Goal: Transaction & Acquisition: Book appointment/travel/reservation

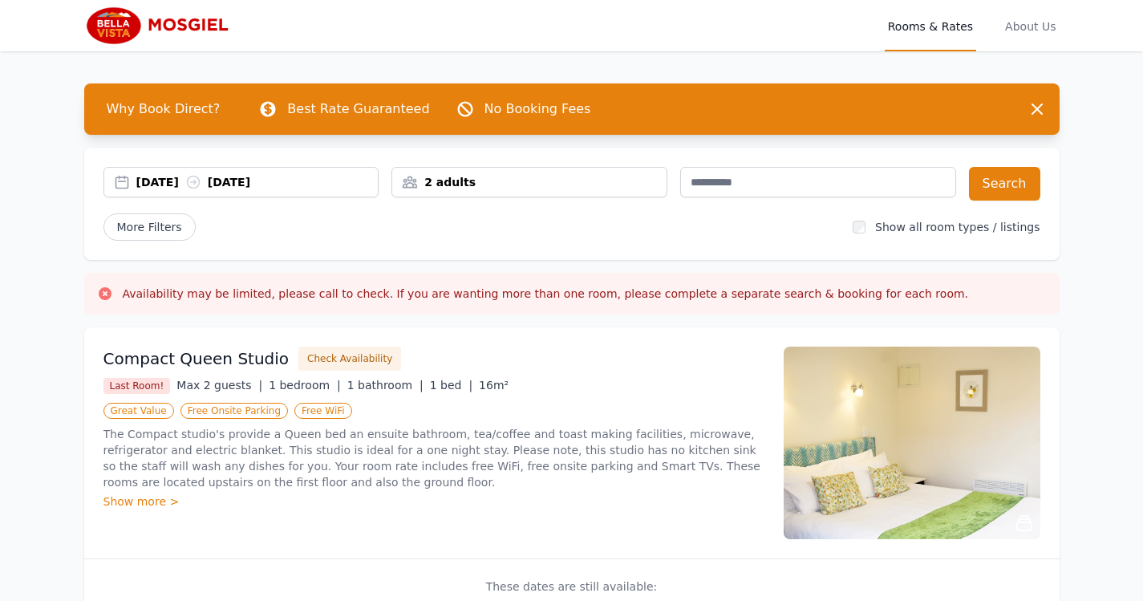
click at [175, 178] on div "[DATE] [DATE]" at bounding box center [257, 182] width 242 height 16
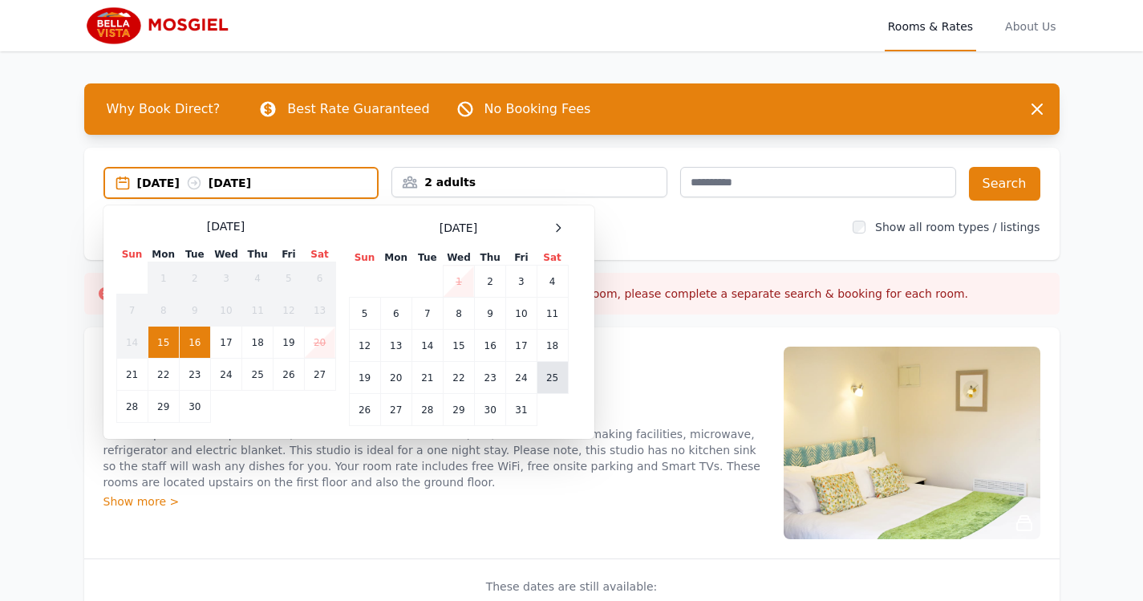
click at [548, 378] on td "25" at bounding box center [551, 378] width 31 height 32
click at [367, 400] on td "26" at bounding box center [364, 410] width 31 height 32
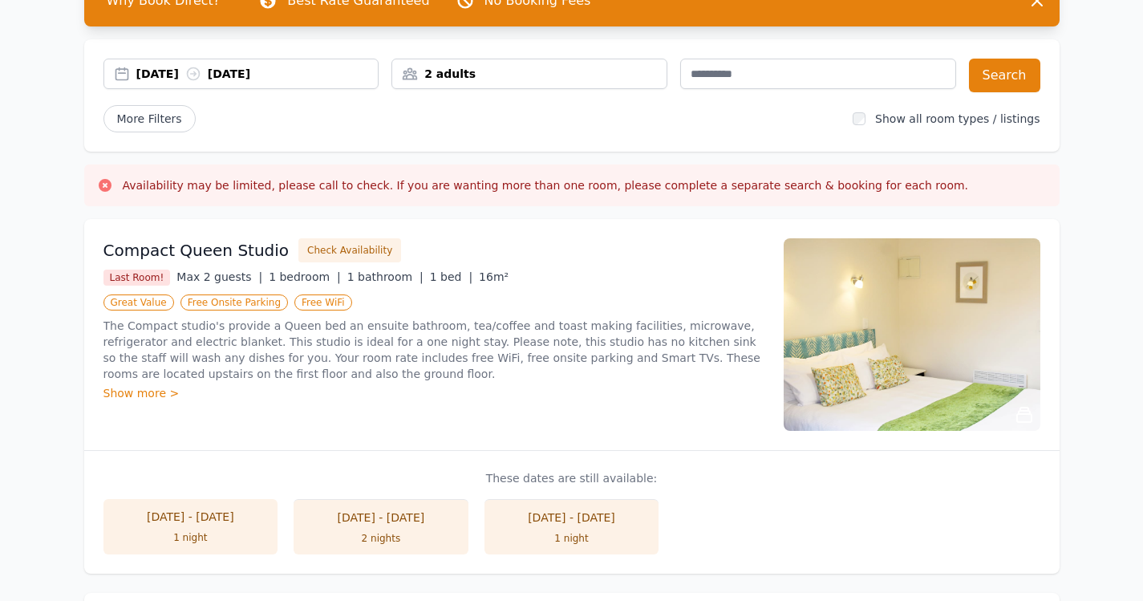
scroll to position [80, 0]
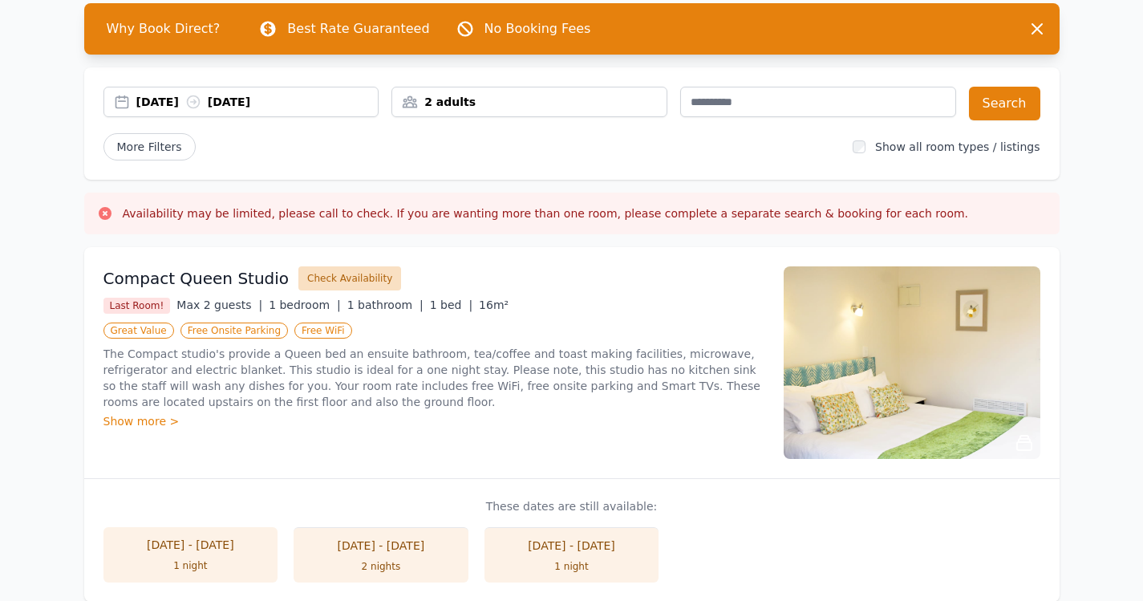
click at [326, 277] on button "Check Availability" at bounding box center [349, 278] width 103 height 24
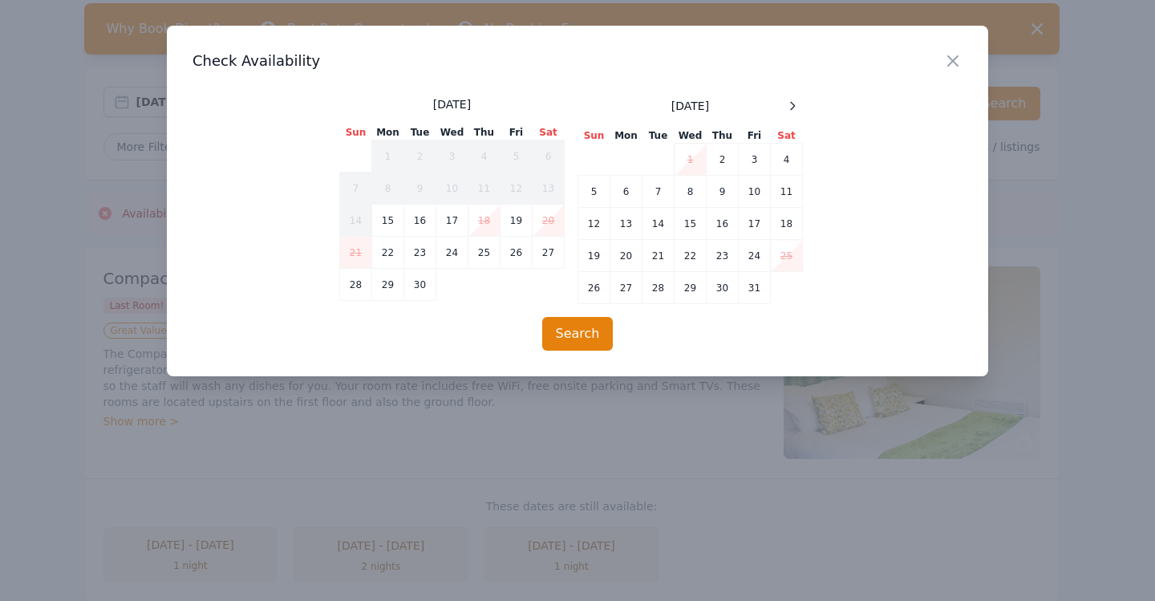
click at [790, 251] on td "25" at bounding box center [786, 256] width 32 height 32
click at [949, 57] on icon "button" at bounding box center [953, 61] width 10 height 10
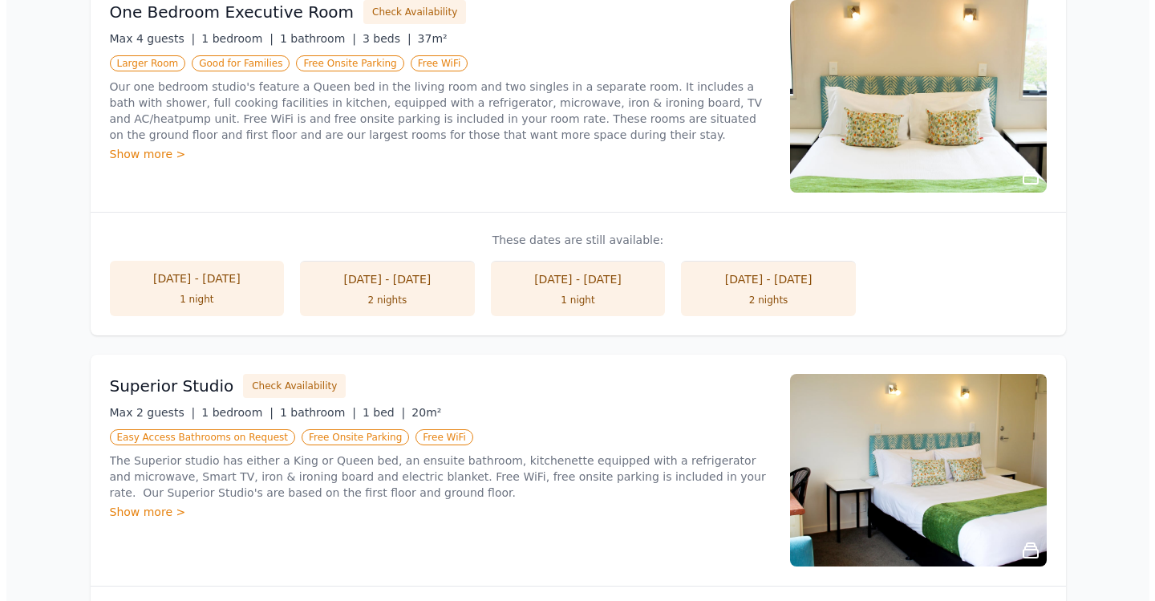
scroll to position [802, 0]
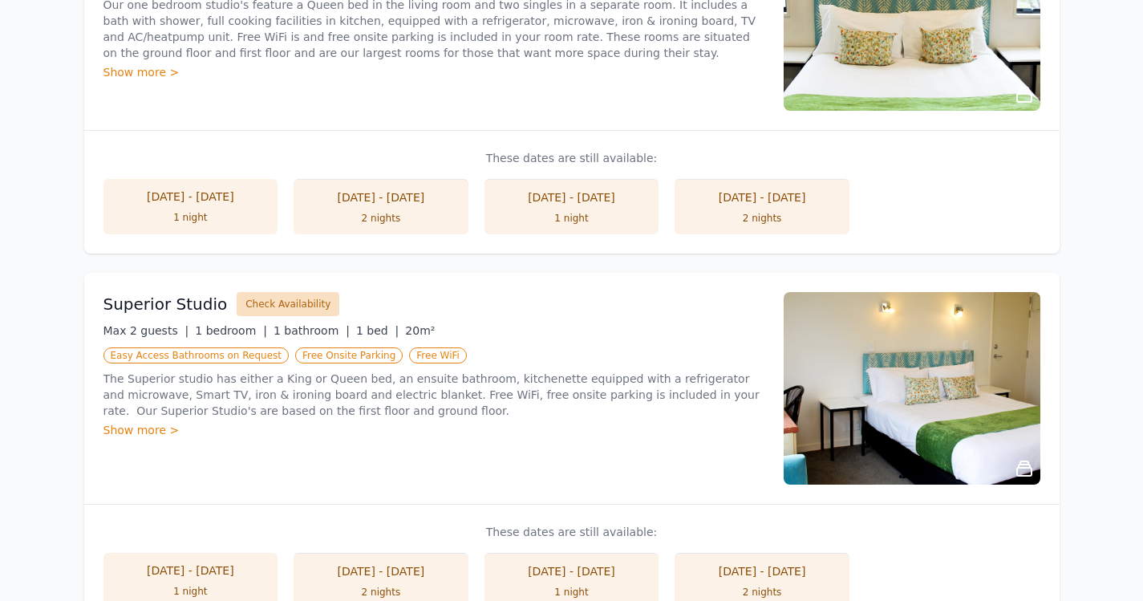
click at [269, 306] on button "Check Availability" at bounding box center [288, 304] width 103 height 24
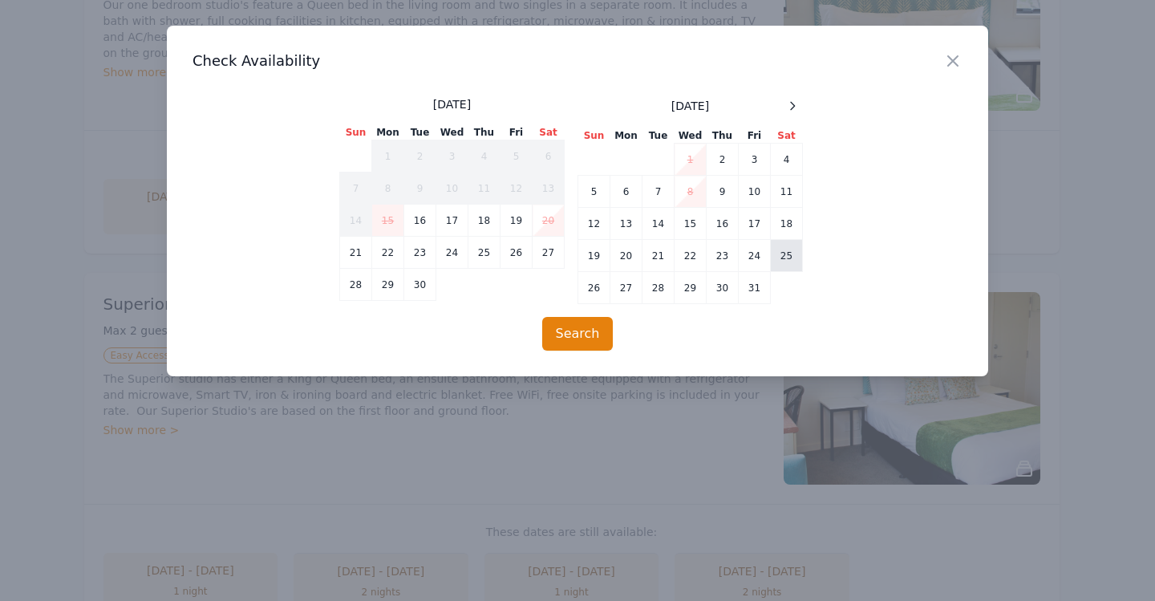
click at [784, 260] on td "25" at bounding box center [786, 256] width 32 height 32
click at [588, 289] on td "26" at bounding box center [594, 288] width 32 height 32
click at [584, 332] on button "Search" at bounding box center [577, 334] width 71 height 34
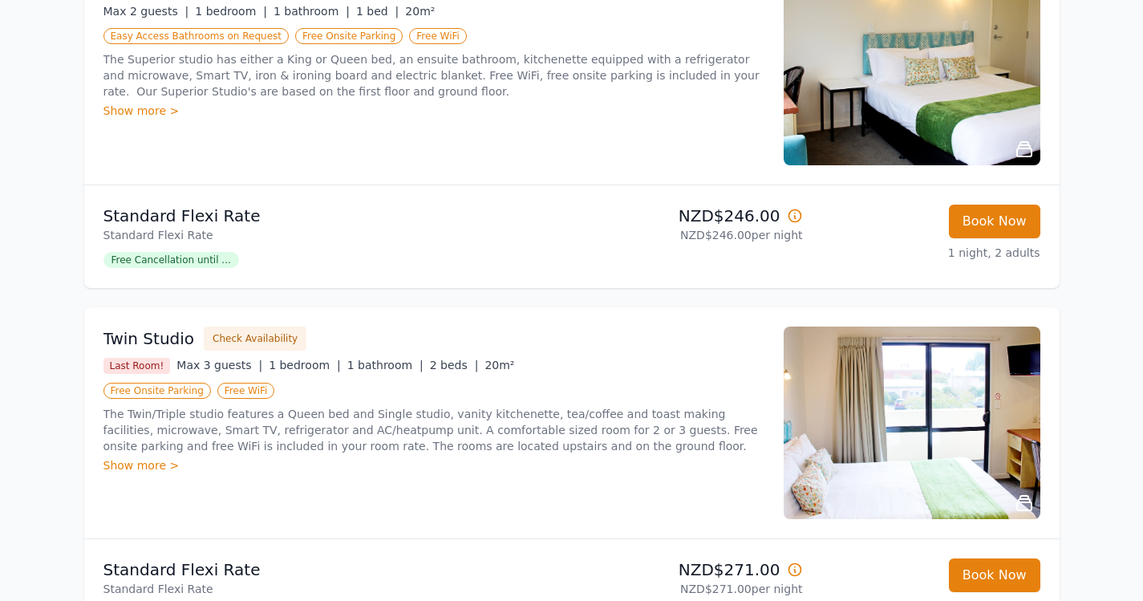
scroll to position [641, 0]
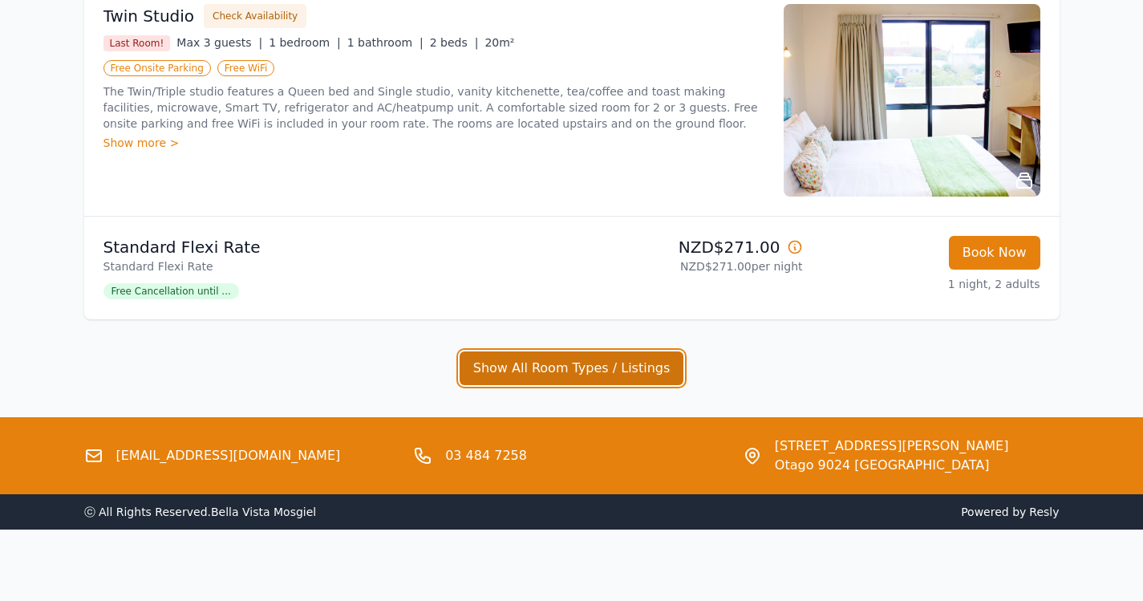
click at [503, 368] on button "Show All Room Types / Listings" at bounding box center [571, 368] width 224 height 34
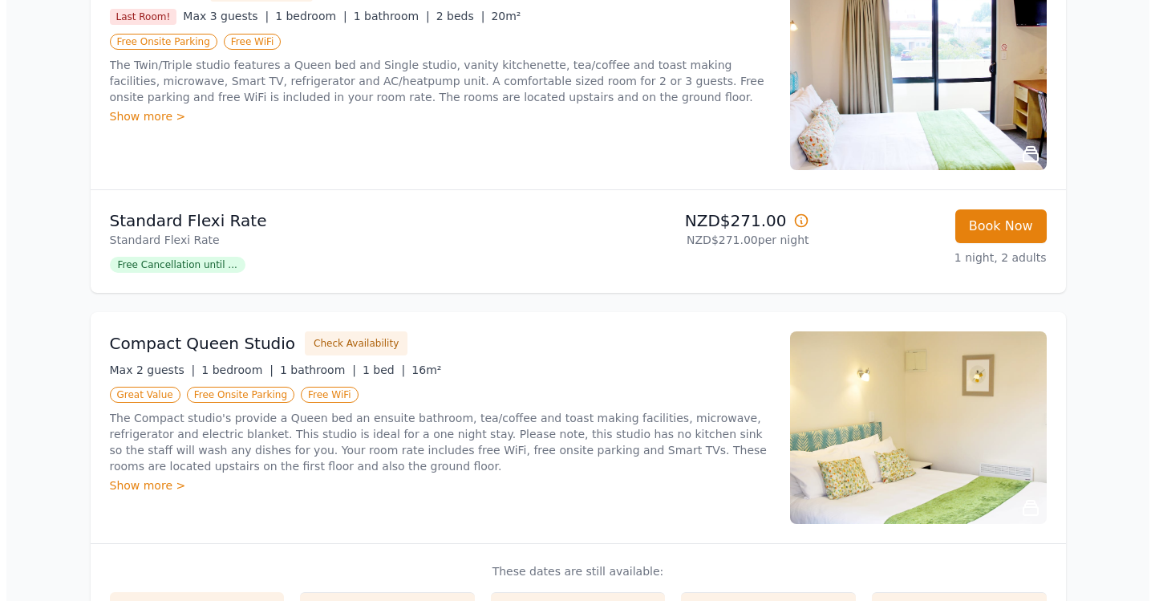
scroll to position [722, 0]
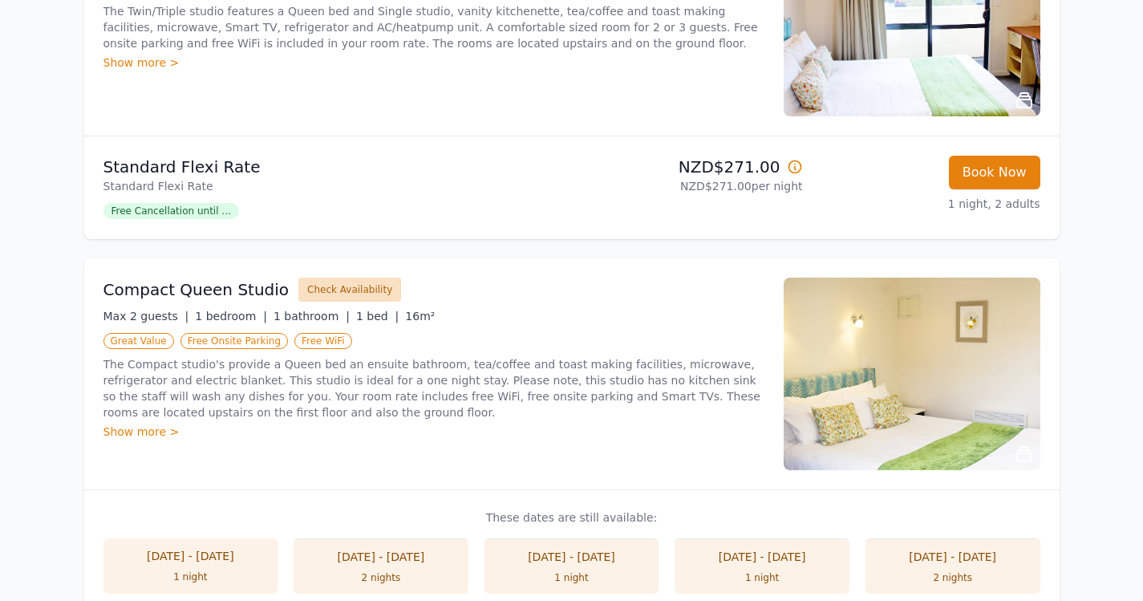
click at [324, 295] on button "Check Availability" at bounding box center [349, 289] width 103 height 24
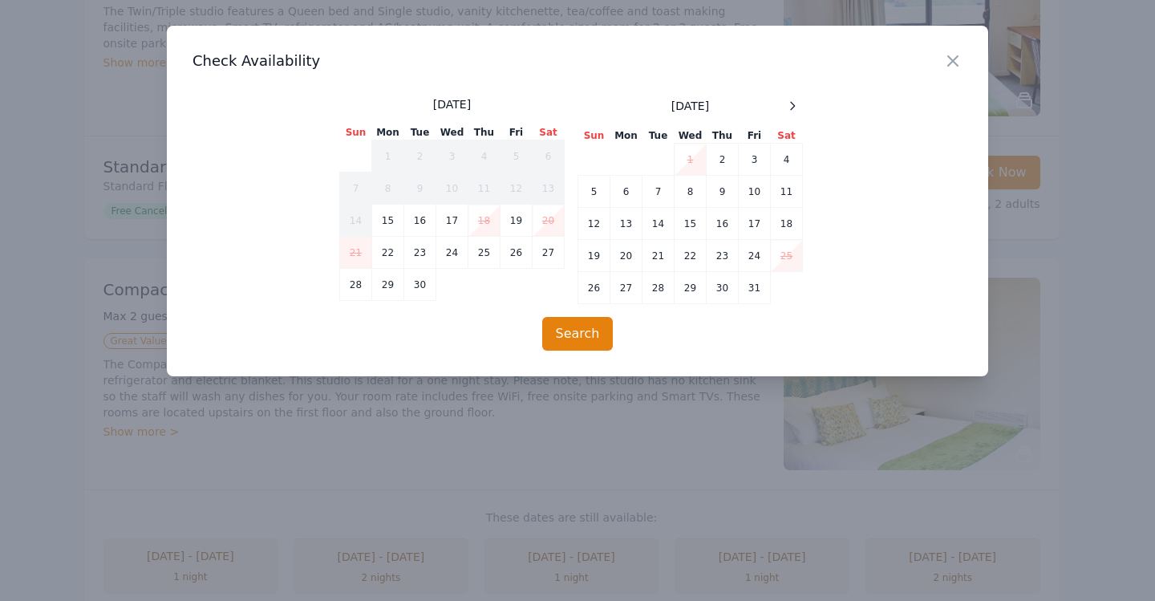
click at [791, 263] on td "25" at bounding box center [786, 256] width 32 height 32
click at [584, 328] on button "Search" at bounding box center [577, 334] width 71 height 34
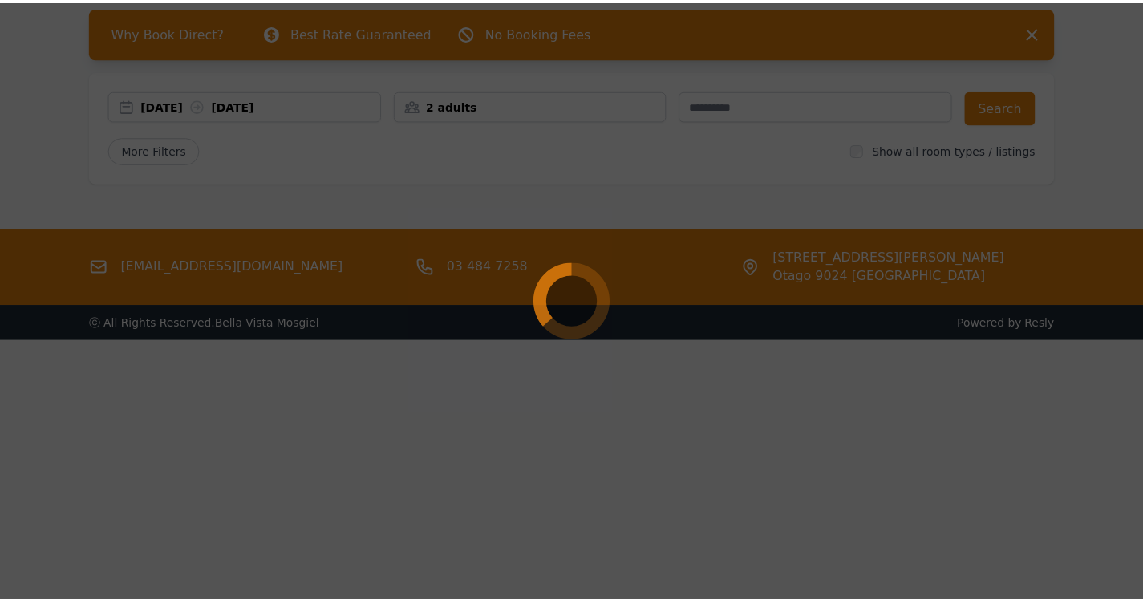
scroll to position [77, 0]
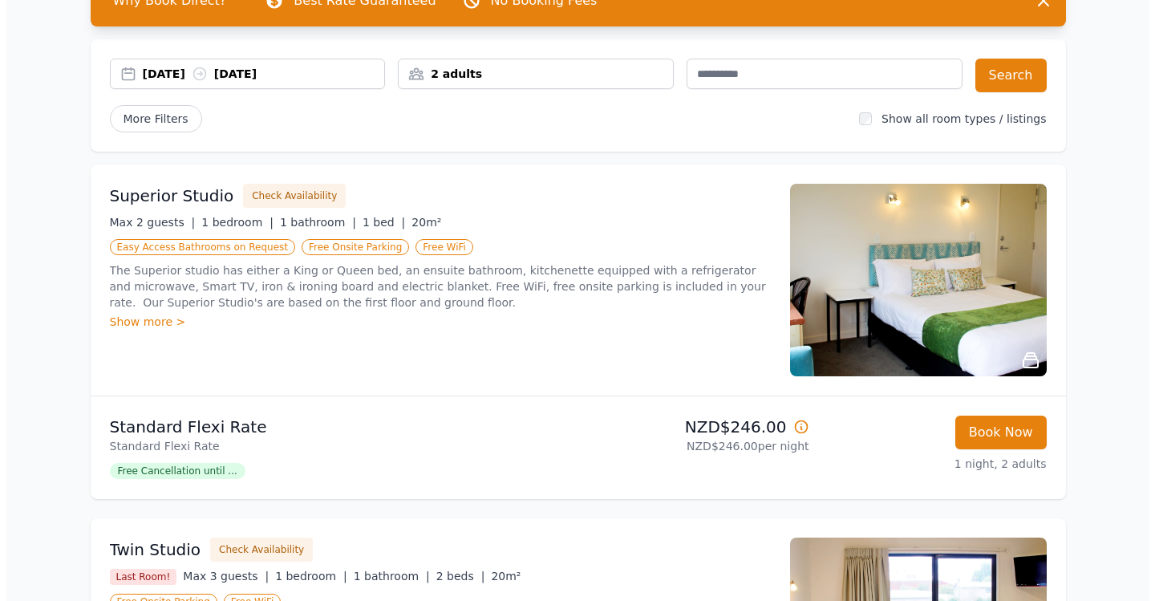
scroll to position [80, 0]
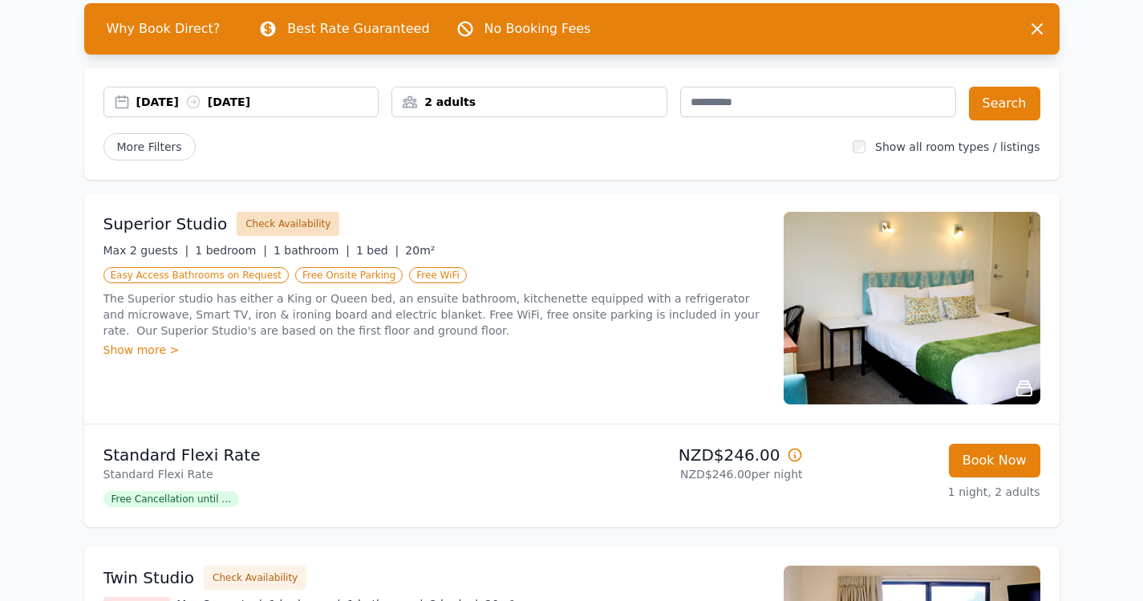
click at [267, 222] on button "Check Availability" at bounding box center [288, 224] width 103 height 24
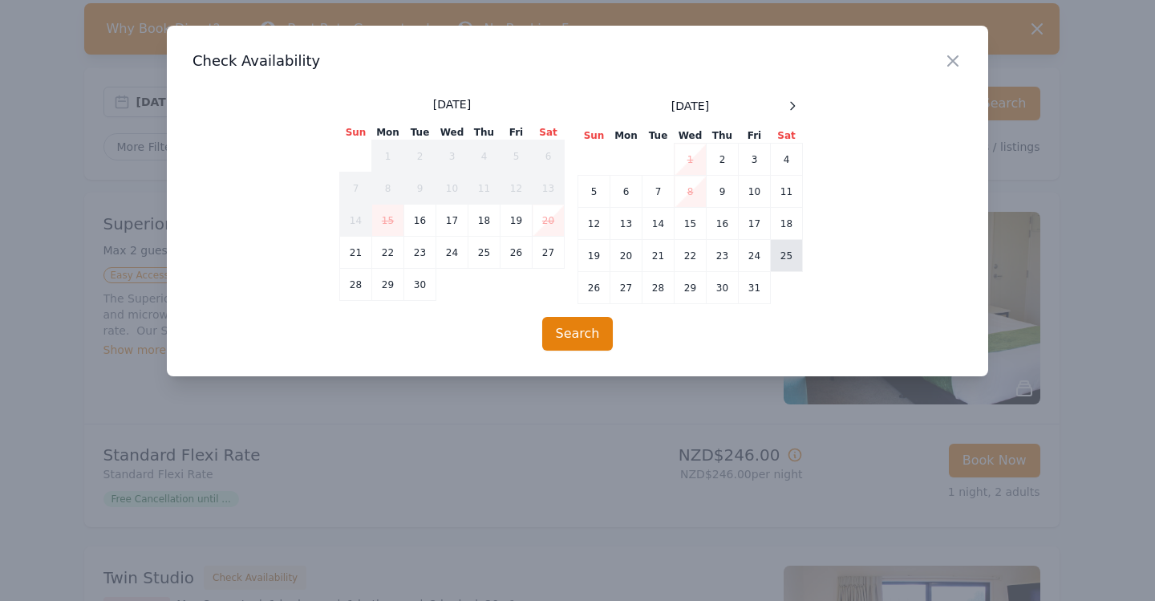
click at [783, 252] on td "25" at bounding box center [786, 256] width 32 height 32
click at [580, 341] on button "Search" at bounding box center [577, 334] width 71 height 34
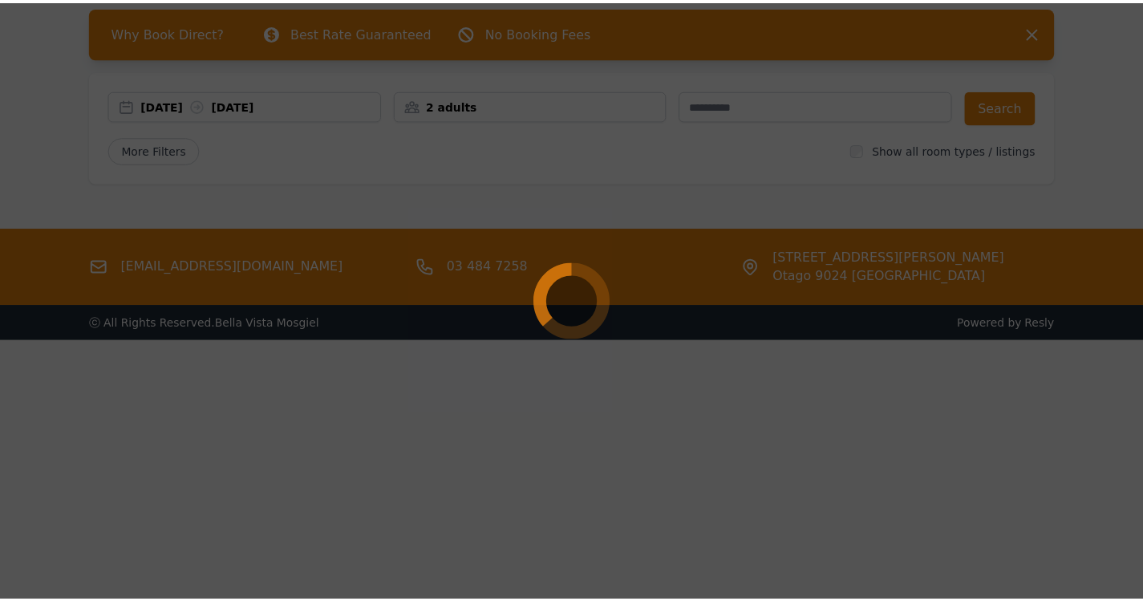
scroll to position [77, 0]
